Goal: Task Accomplishment & Management: Manage account settings

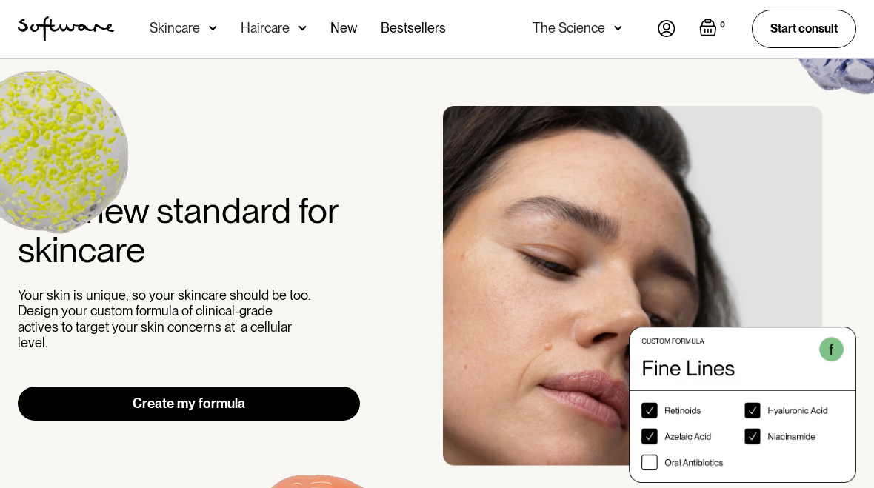
click at [664, 30] on img at bounding box center [667, 28] width 18 height 17
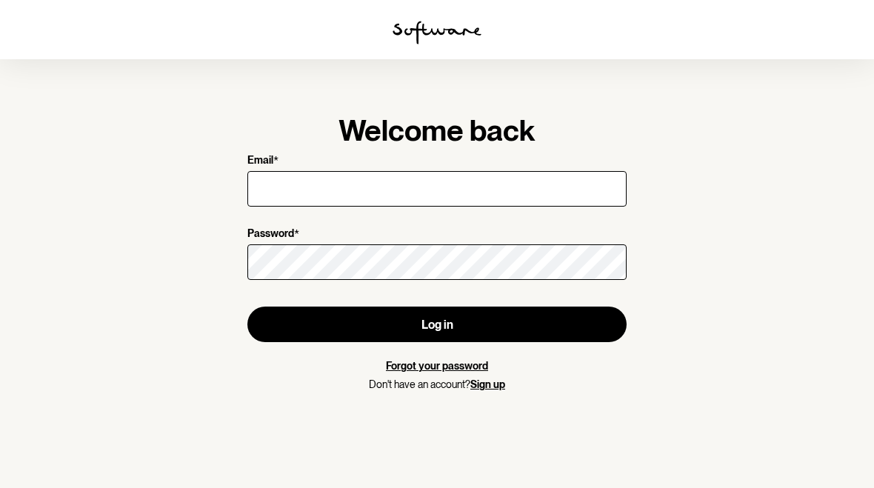
click at [291, 185] on input "Email *" at bounding box center [437, 189] width 379 height 36
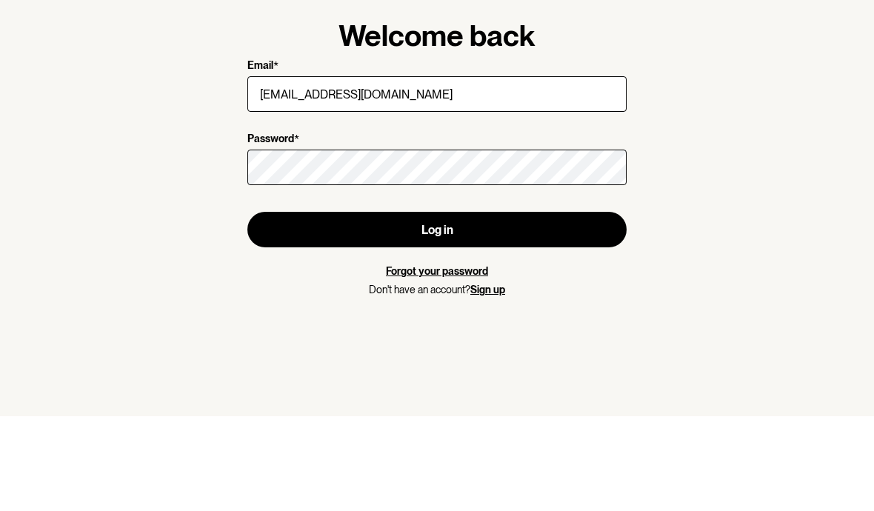
type input "melsimpson1973@gmail.com"
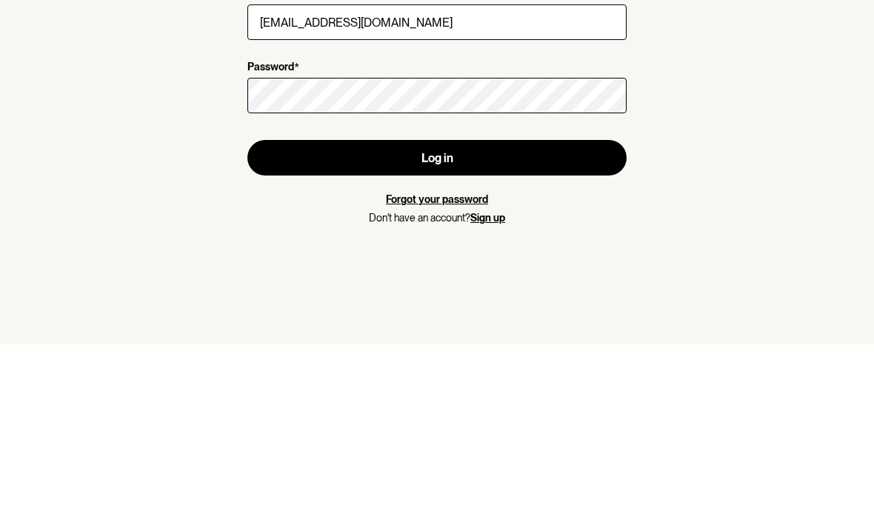
click at [371, 307] on button "Log in" at bounding box center [437, 325] width 379 height 36
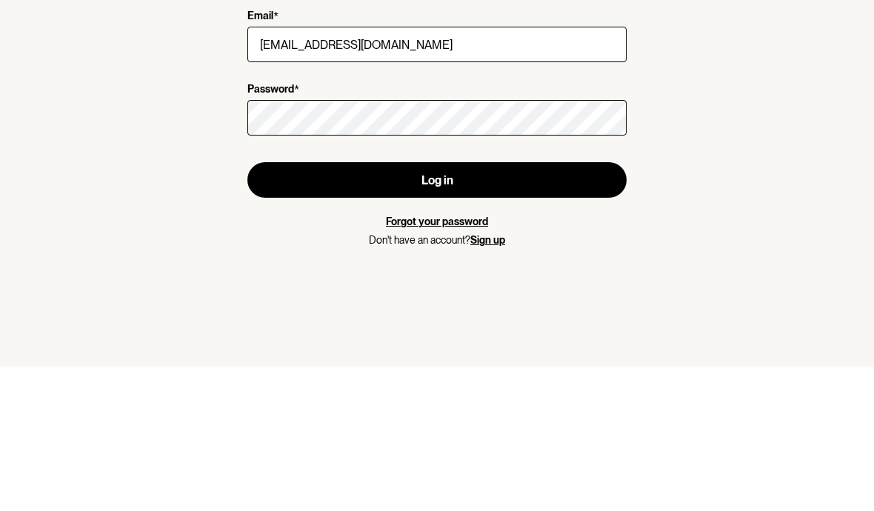
click at [424, 307] on button "Log in" at bounding box center [437, 325] width 379 height 36
click at [417, 307] on button "Log in" at bounding box center [437, 325] width 379 height 36
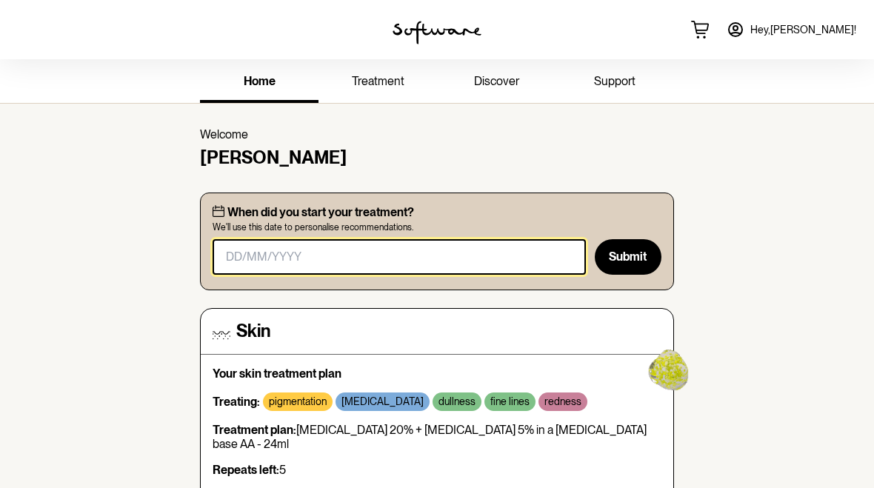
click at [253, 253] on input "masked-date" at bounding box center [399, 257] width 373 height 36
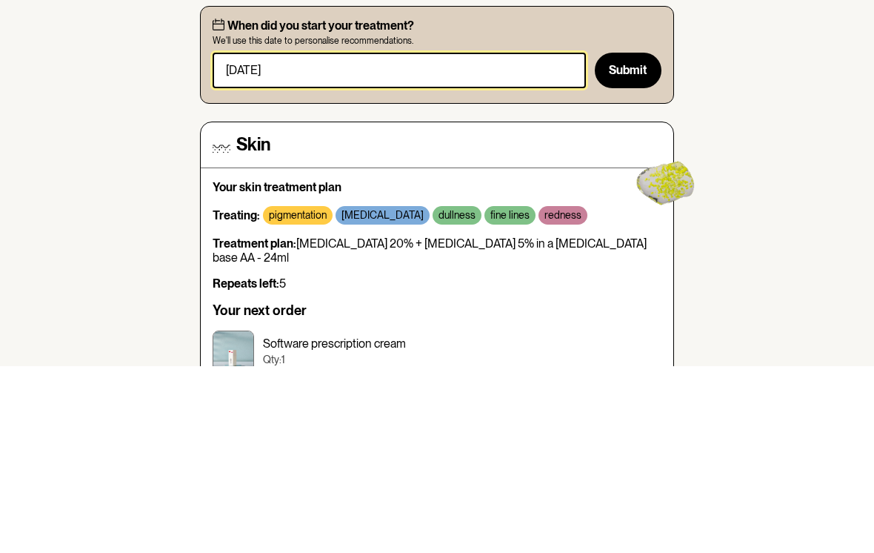
type input "08/09/2025"
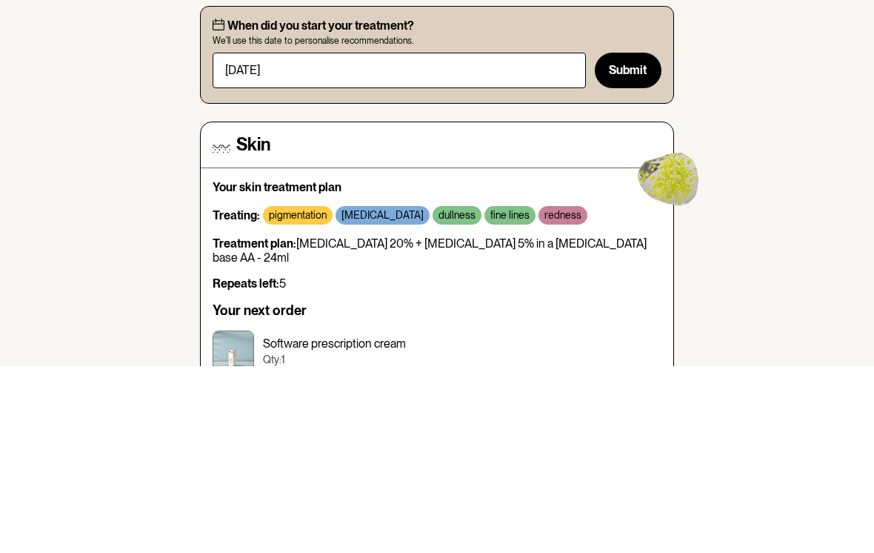
click at [634, 250] on span "Submit" at bounding box center [628, 257] width 38 height 14
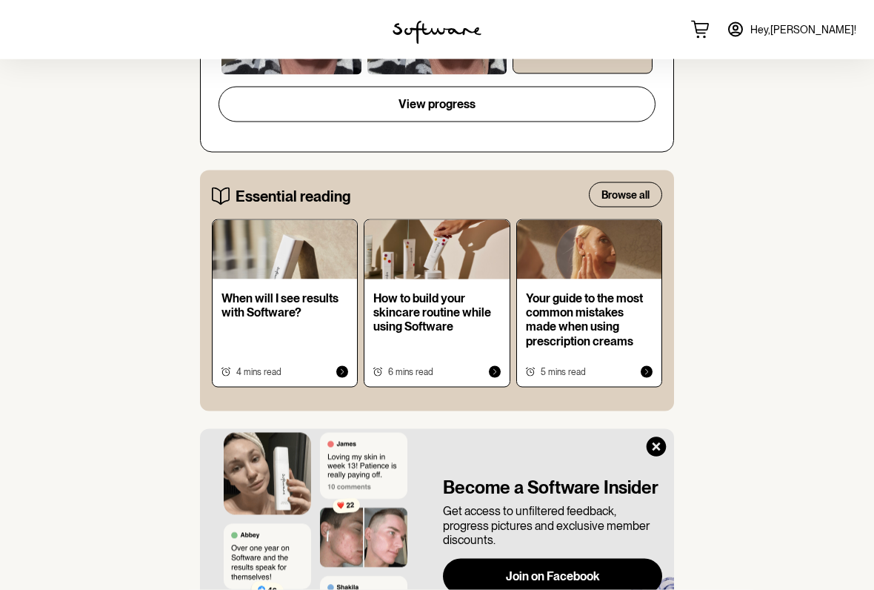
scroll to position [801, 0]
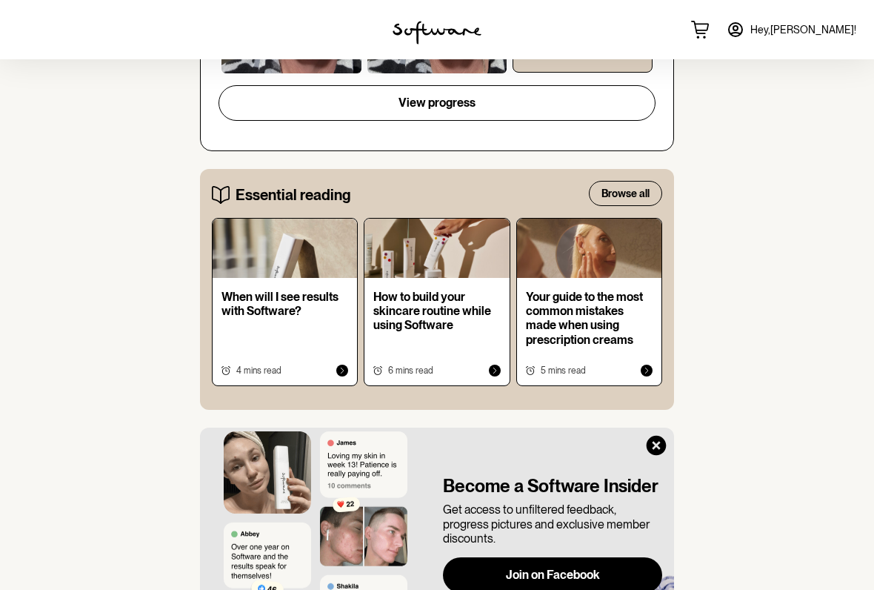
click at [647, 368] on icon at bounding box center [647, 371] width 4 height 6
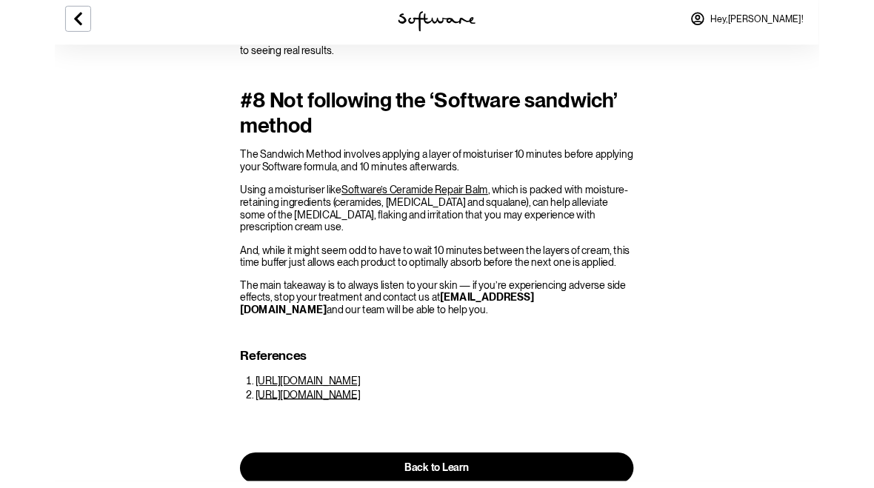
scroll to position [2208, 0]
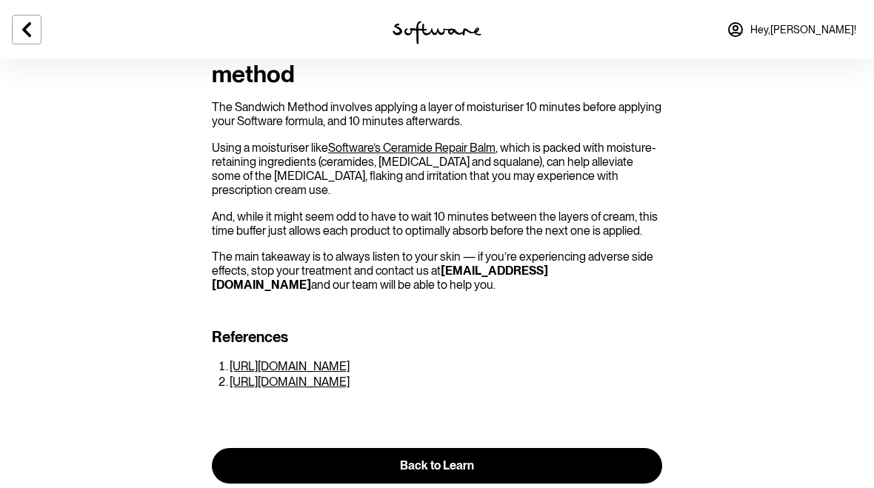
click at [35, 33] on icon at bounding box center [27, 30] width 18 height 18
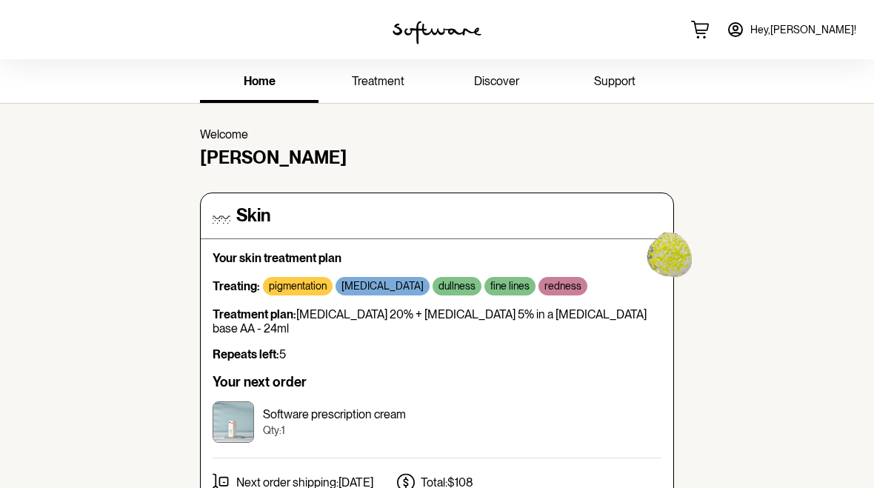
click at [488, 82] on span "discover" at bounding box center [496, 81] width 45 height 14
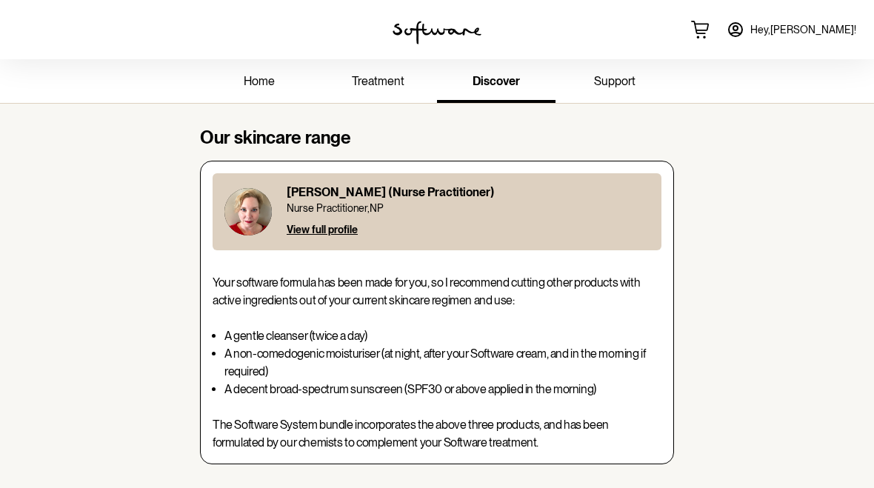
click at [376, 87] on span "treatment" at bounding box center [378, 81] width 53 height 14
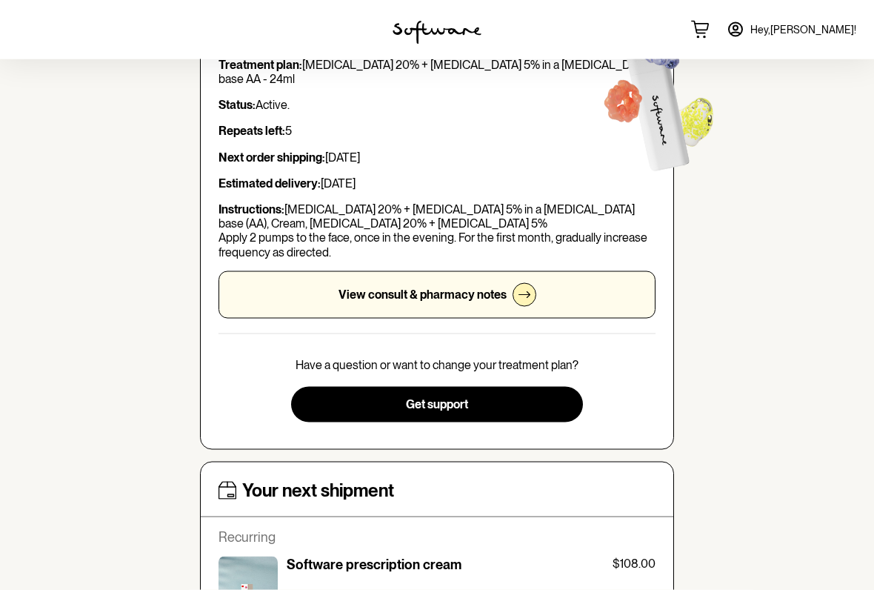
scroll to position [168, 0]
click at [528, 285] on div at bounding box center [525, 294] width 24 height 24
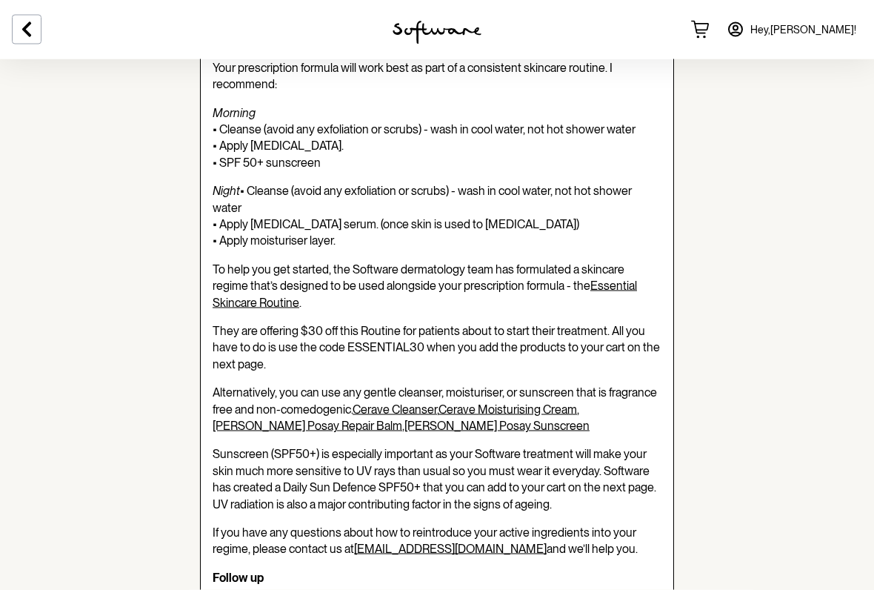
scroll to position [571, 0]
click at [224, 308] on link "Essential Skincare Routine" at bounding box center [425, 293] width 425 height 30
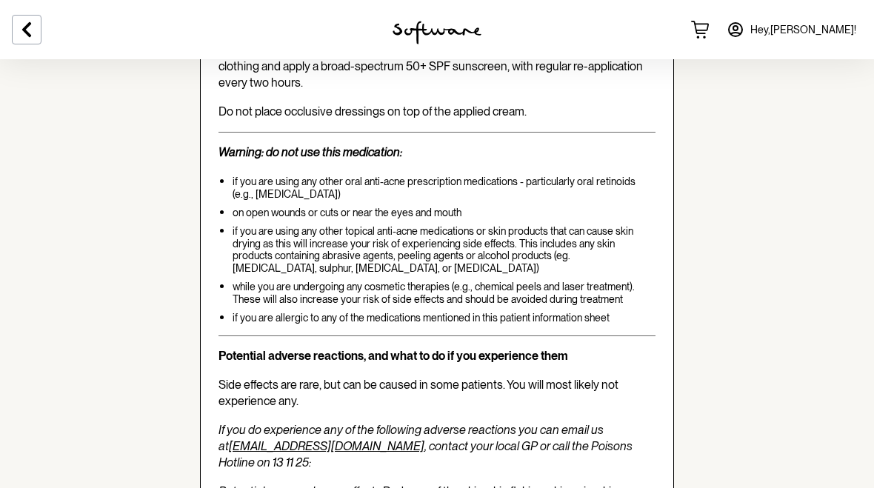
scroll to position [2695, 0]
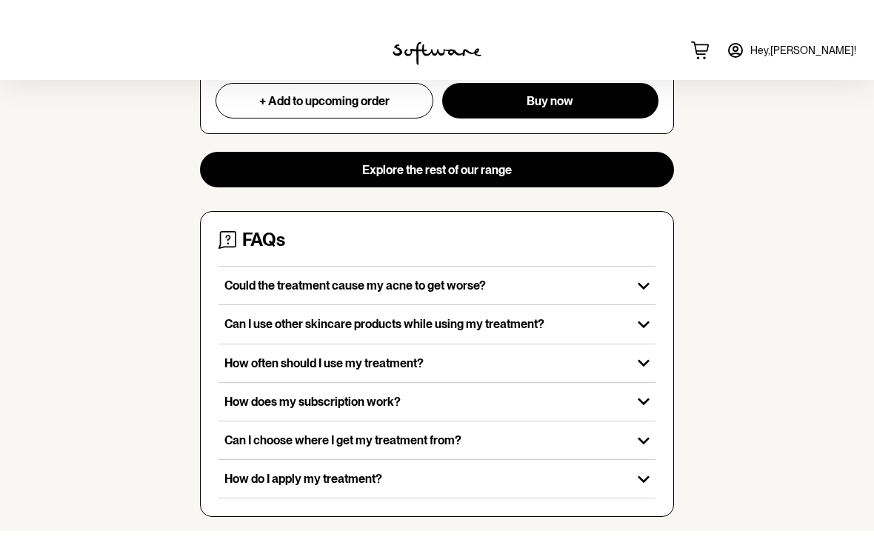
scroll to position [1696, 0]
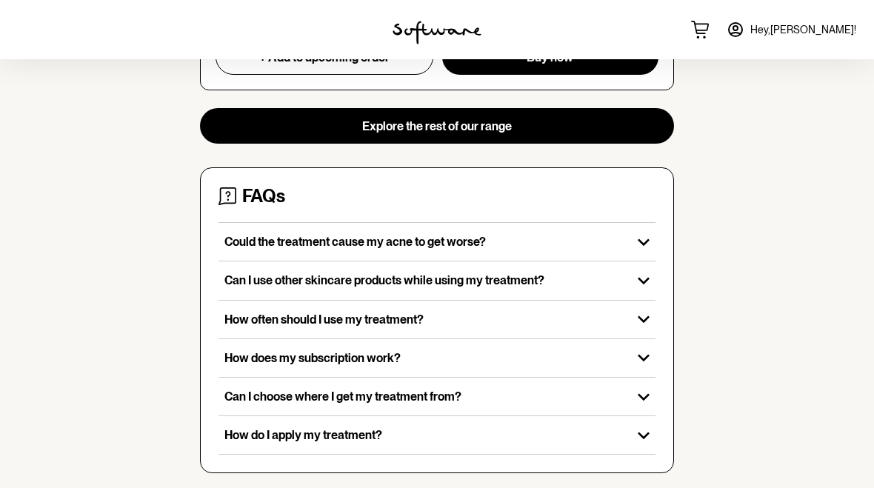
click at [652, 346] on icon "button" at bounding box center [644, 358] width 24 height 24
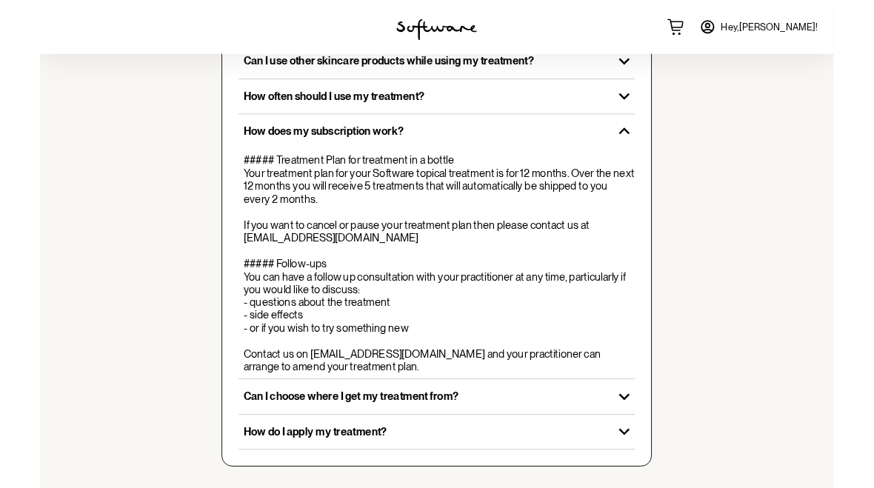
scroll to position [1990, 0]
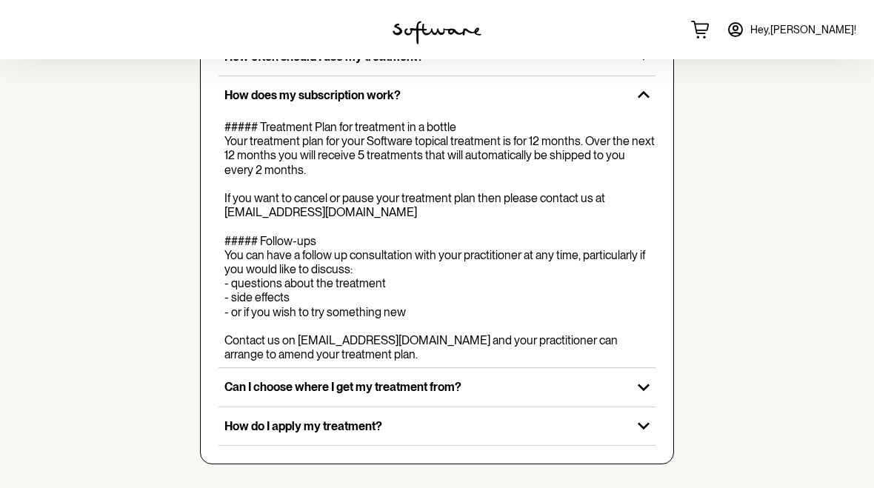
click at [530, 388] on p "Can I choose where I get my treatment from?" at bounding box center [426, 387] width 402 height 14
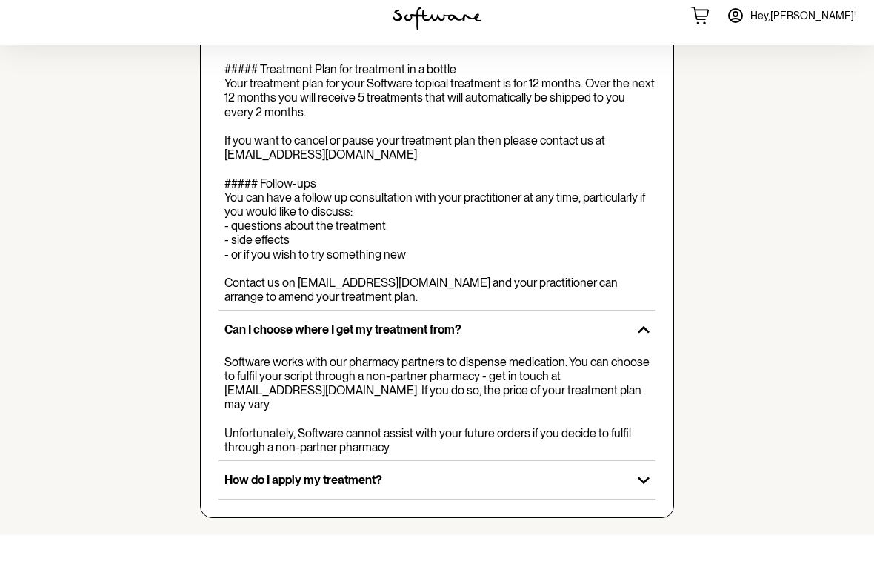
scroll to position [2086, 0]
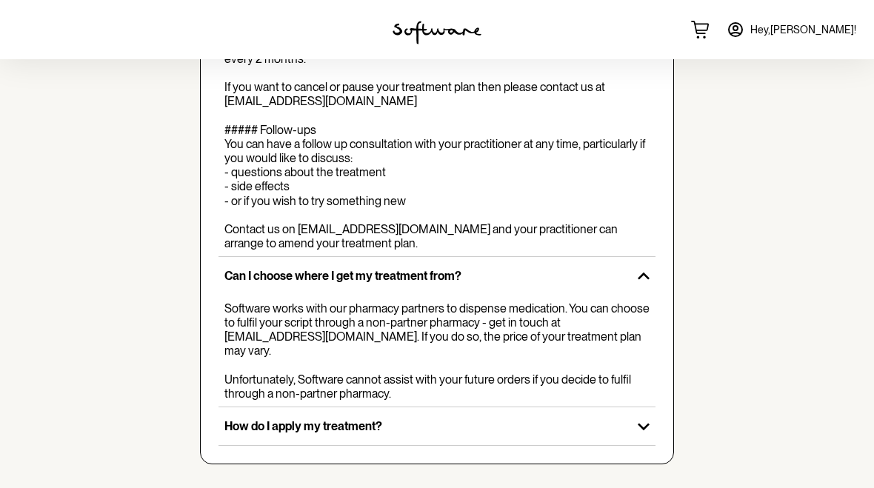
click at [645, 420] on icon "button" at bounding box center [644, 427] width 24 height 24
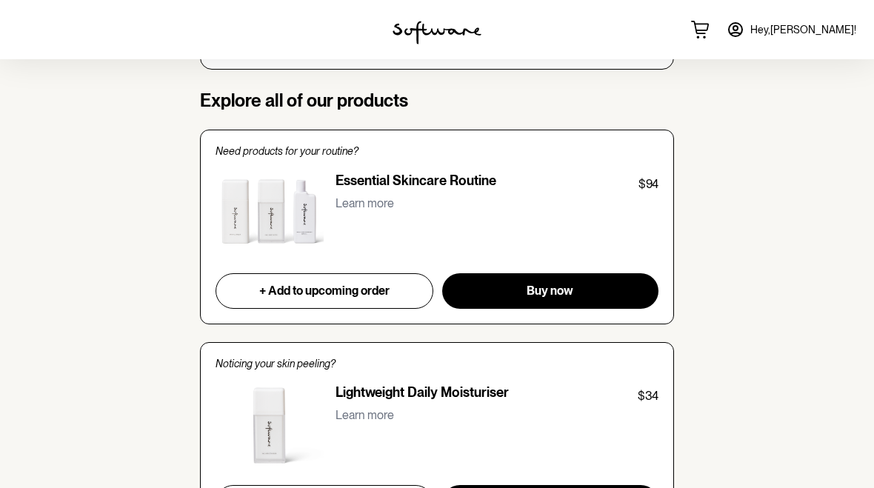
scroll to position [1027, 0]
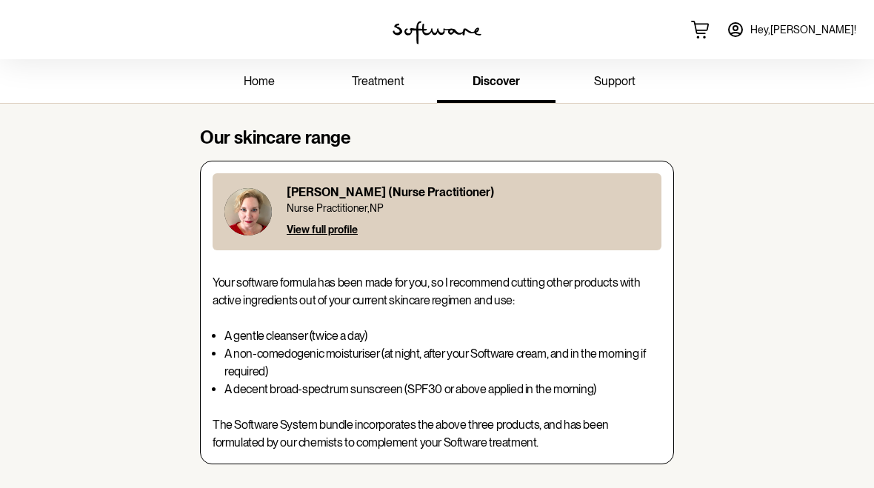
click at [255, 77] on span "home" at bounding box center [259, 81] width 31 height 14
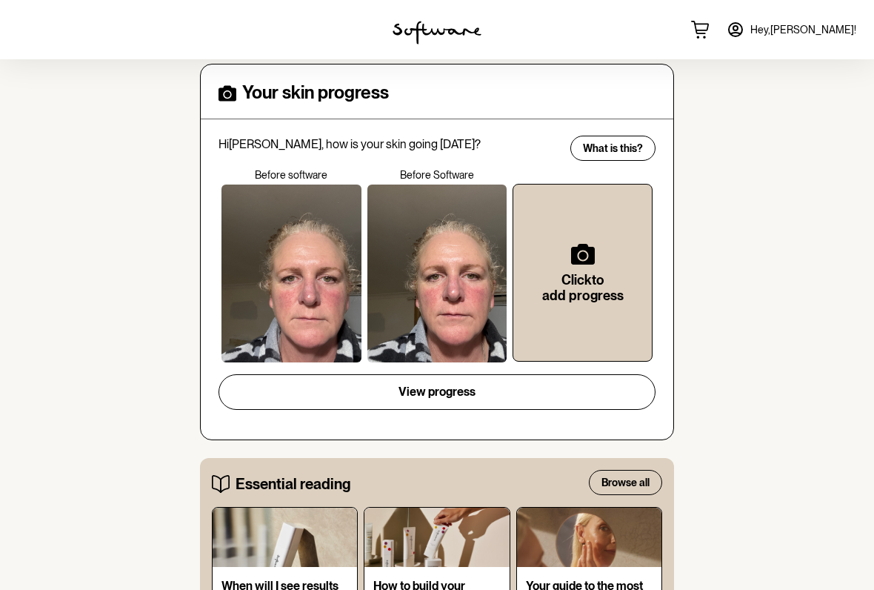
scroll to position [511, 0]
click at [458, 276] on div at bounding box center [438, 274] width 140 height 178
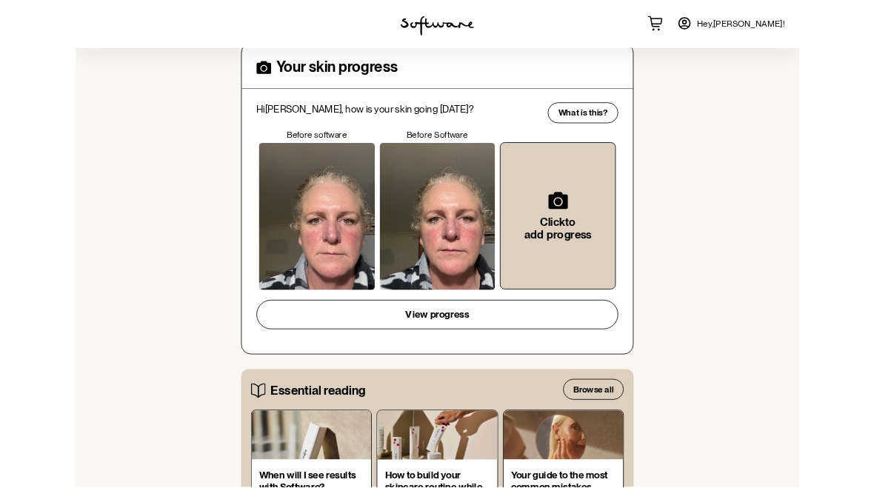
scroll to position [565, 0]
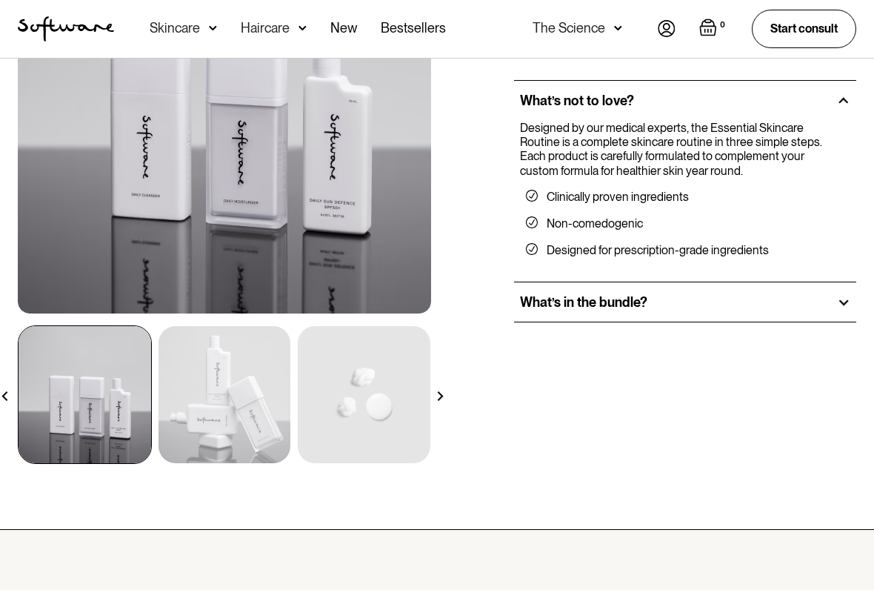
scroll to position [238, 0]
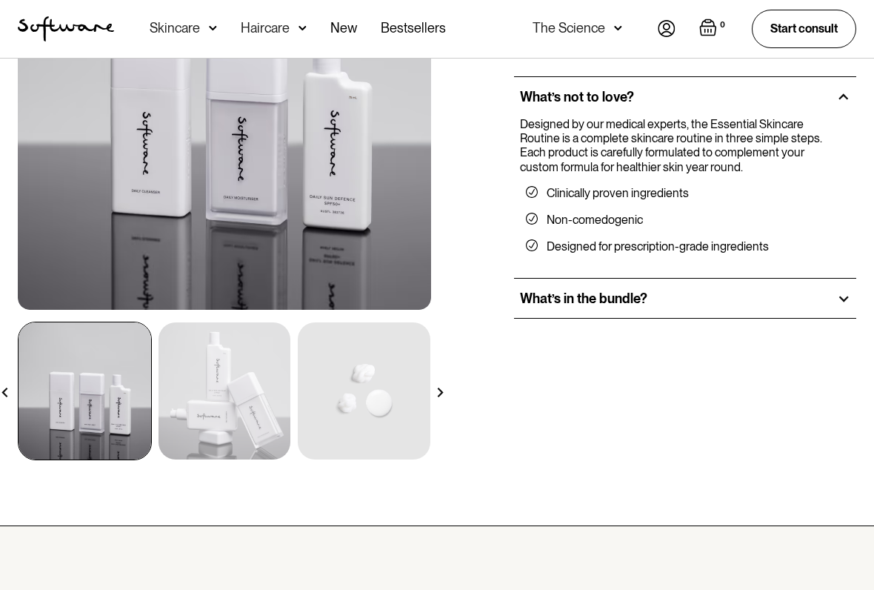
click at [838, 299] on div at bounding box center [843, 298] width 13 height 13
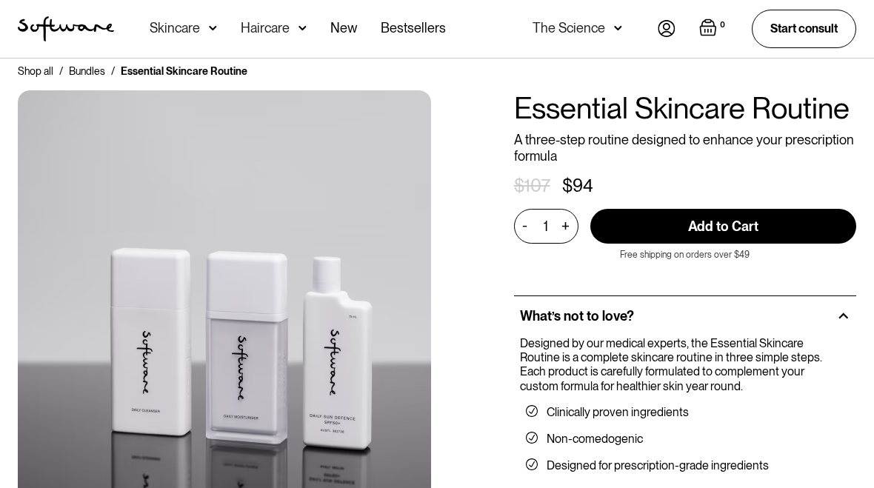
scroll to position [0, 0]
